Goal: Transaction & Acquisition: Book appointment/travel/reservation

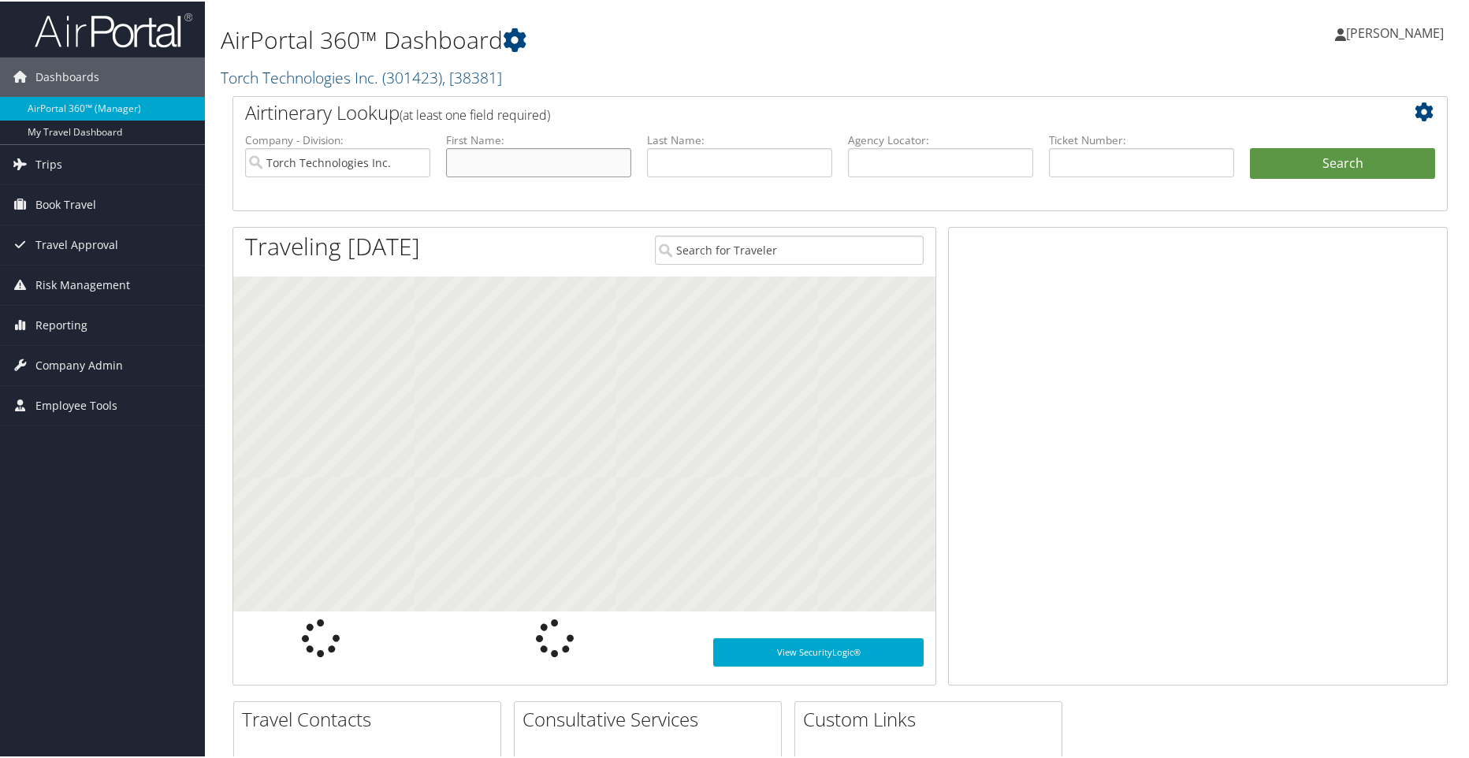
click at [564, 164] on input "text" at bounding box center [538, 161] width 185 height 29
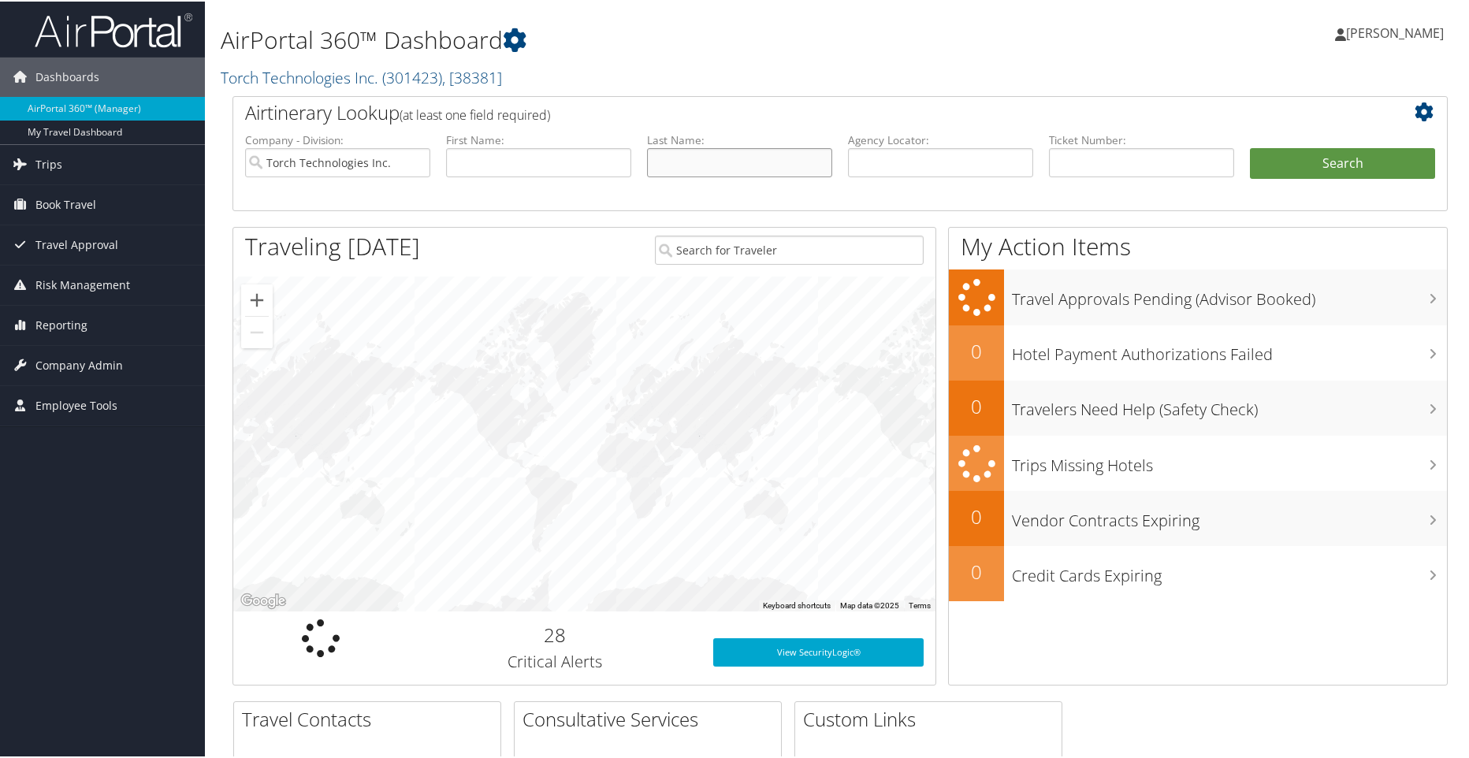
click at [709, 151] on input "text" at bounding box center [739, 161] width 185 height 29
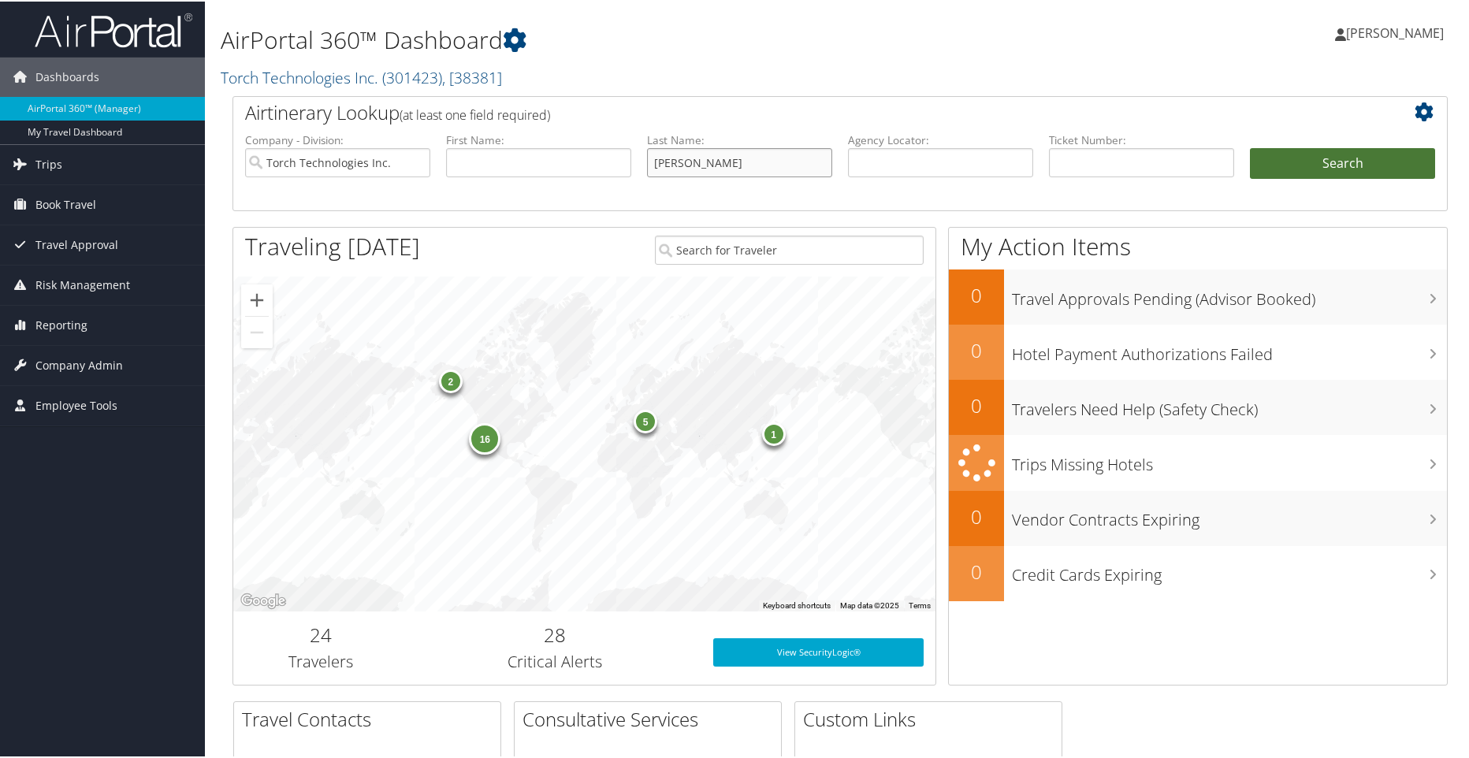
type input "clemmer"
click at [1316, 169] on button "Search" at bounding box center [1342, 163] width 185 height 32
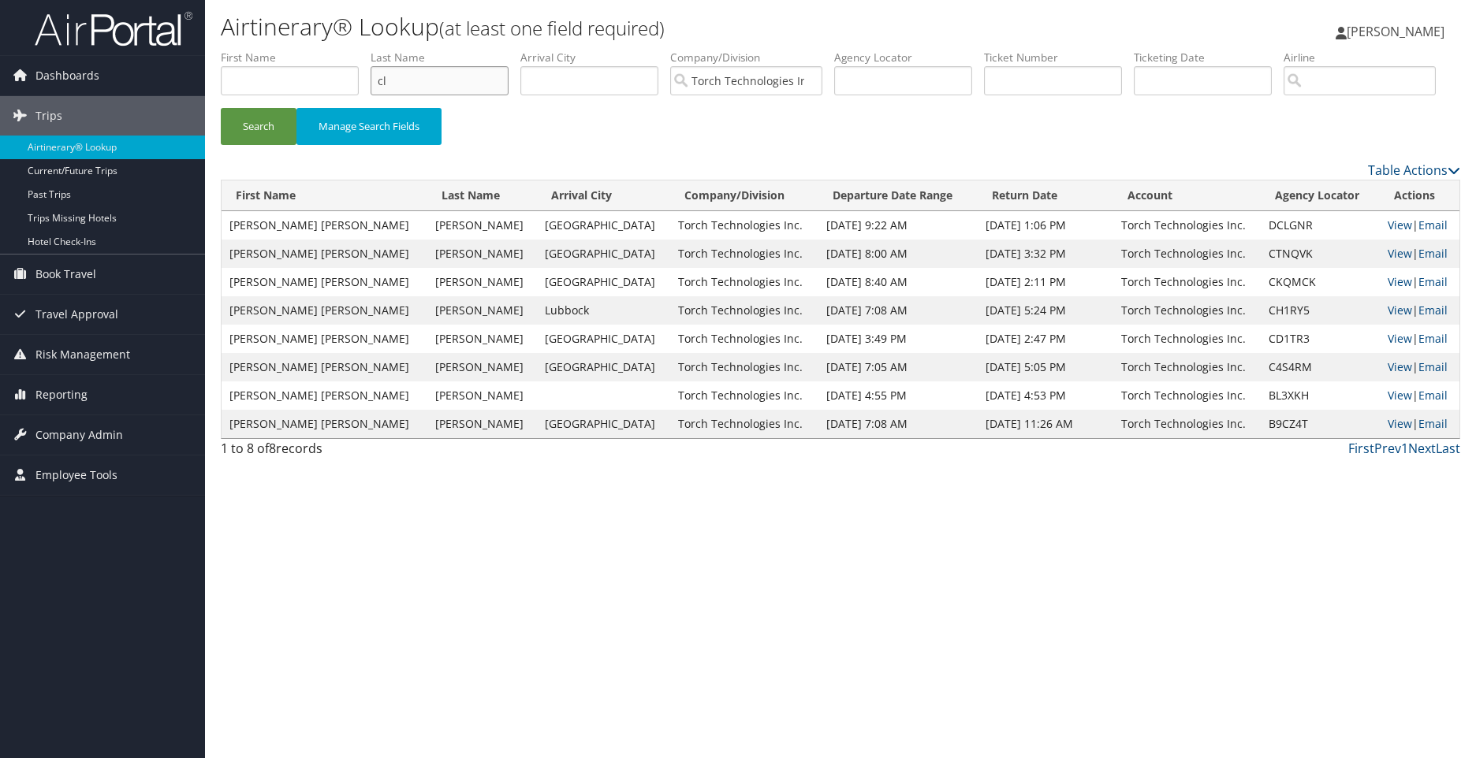
type input "c"
type input "lowmiller"
click at [248, 145] on button "Search" at bounding box center [259, 126] width 76 height 37
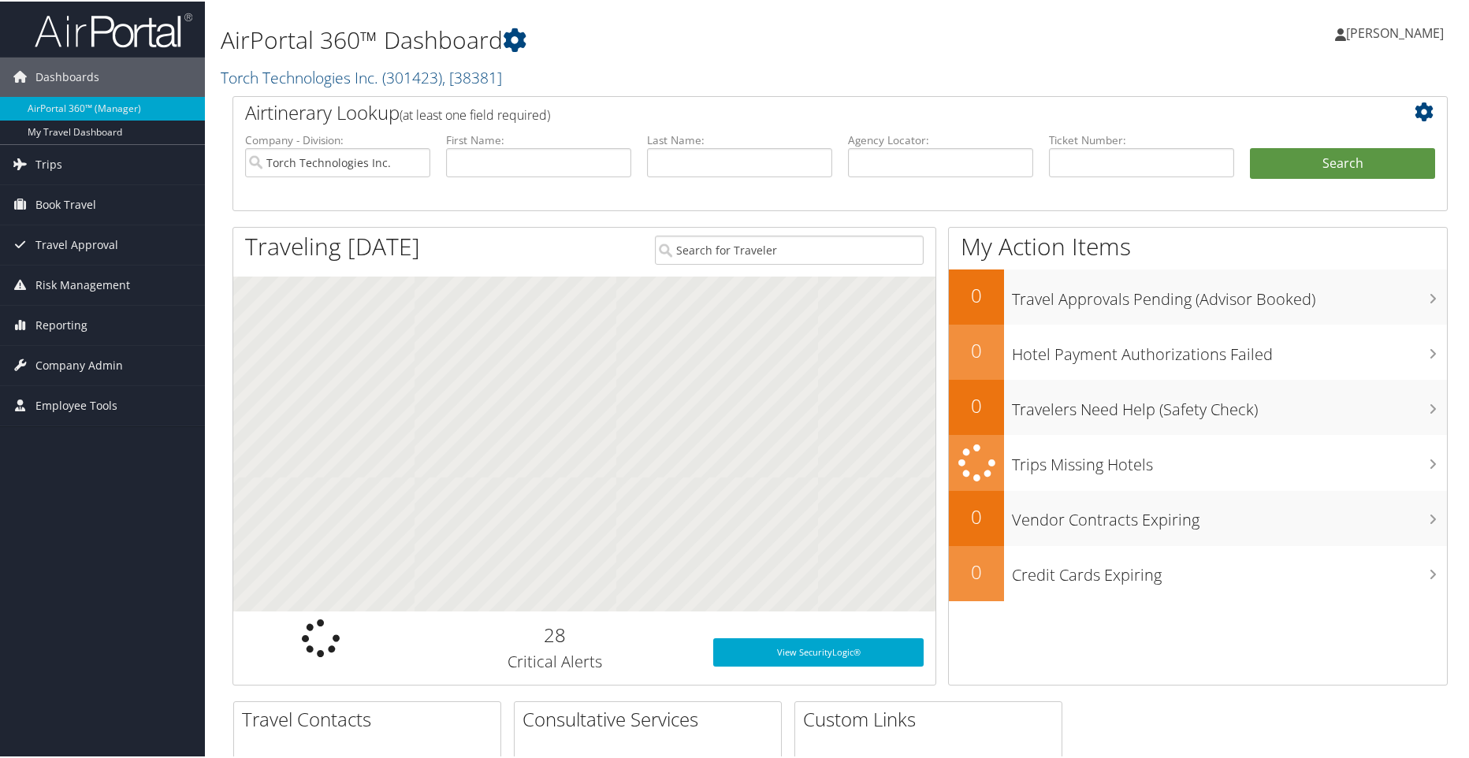
click at [1372, 31] on span "[PERSON_NAME]" at bounding box center [1395, 31] width 98 height 17
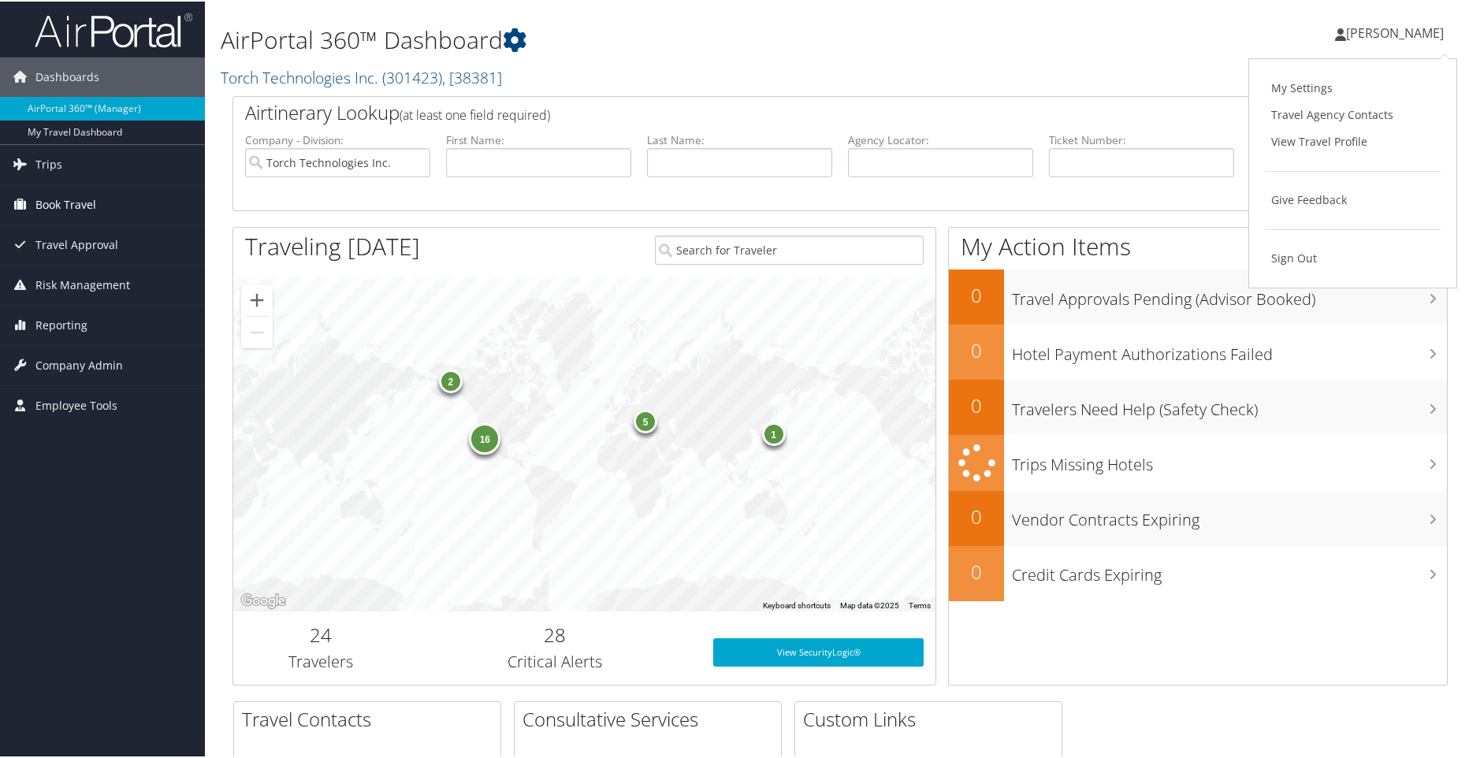
click at [69, 208] on span "Book Travel" at bounding box center [65, 203] width 61 height 39
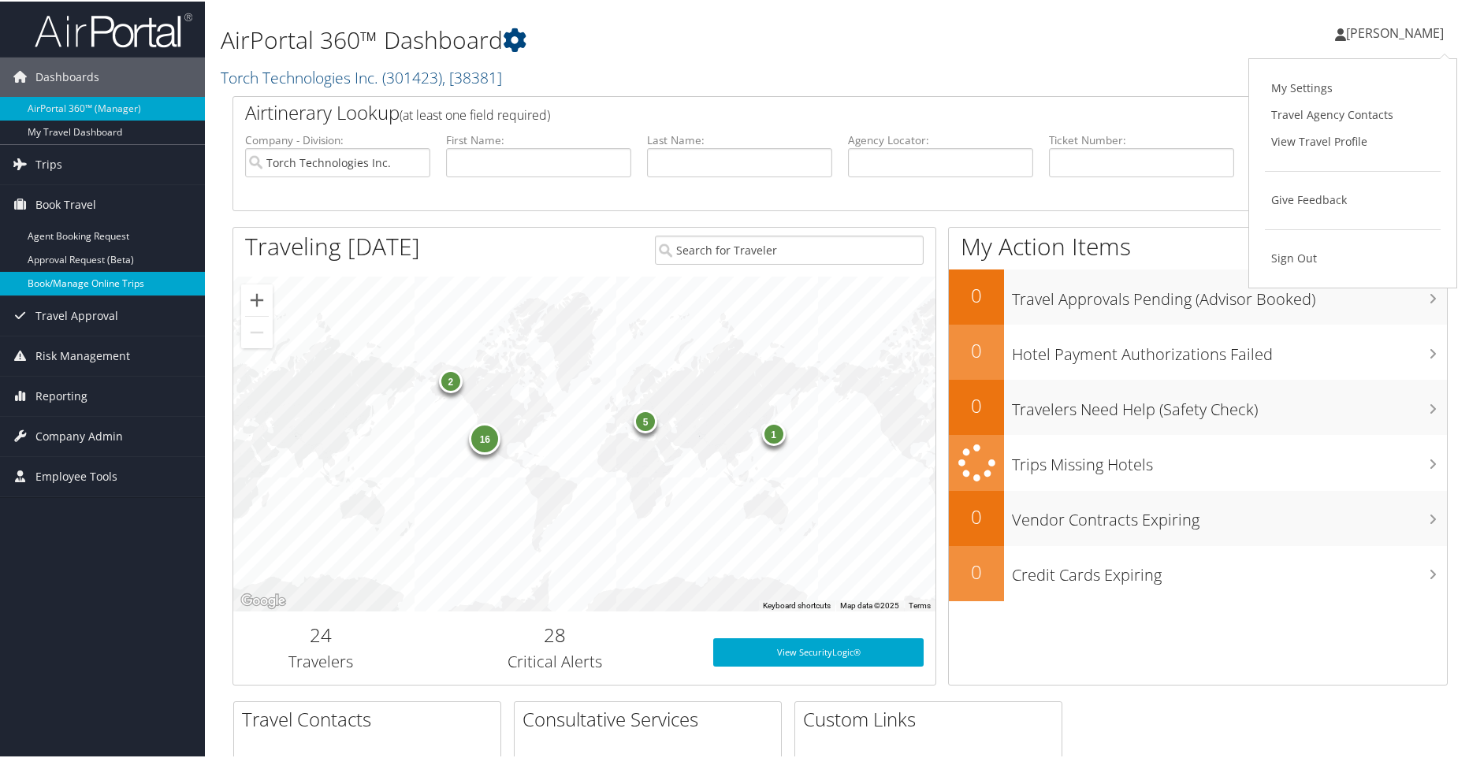
click at [69, 277] on link "Book/Manage Online Trips" at bounding box center [102, 282] width 205 height 24
